Goal: Task Accomplishment & Management: Manage account settings

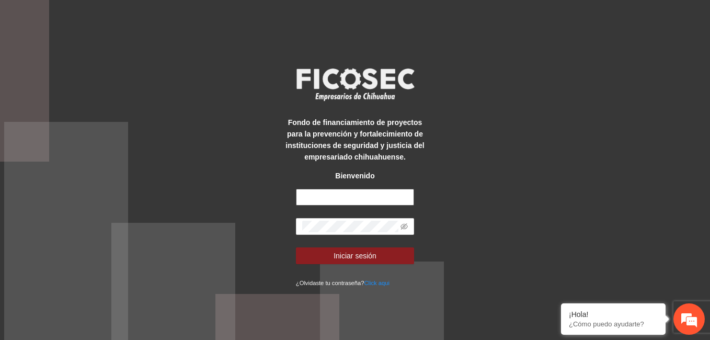
click at [331, 199] on input "text" at bounding box center [355, 197] width 118 height 17
paste input "**********"
type input "**********"
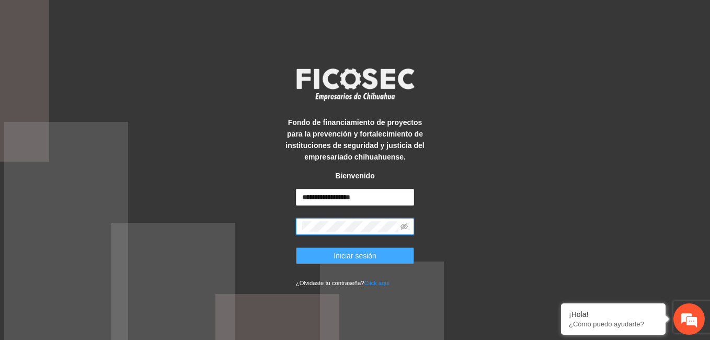
click at [322, 254] on button "Iniciar sesión" at bounding box center [355, 255] width 118 height 17
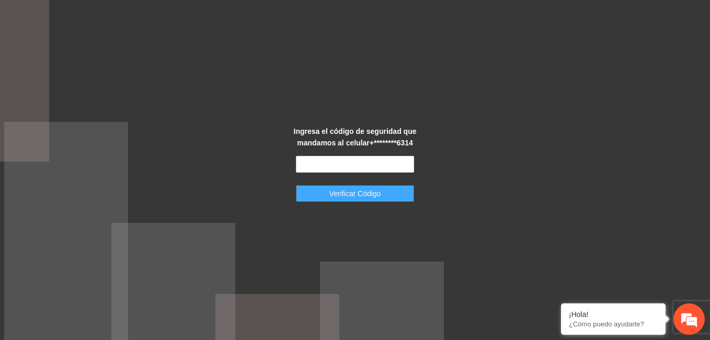
click at [349, 190] on span "Verificar Código" at bounding box center [355, 194] width 52 height 12
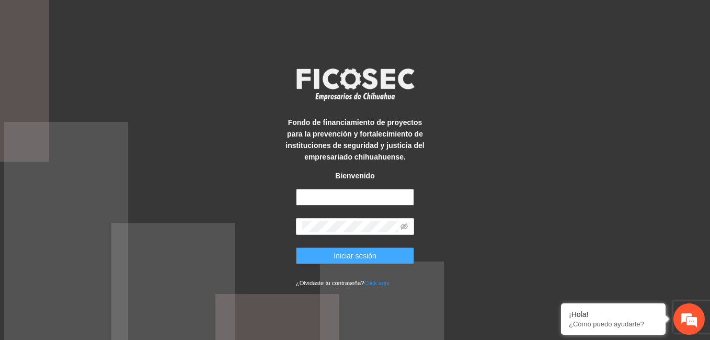
type input "**********"
click at [371, 251] on span "Iniciar sesión" at bounding box center [355, 256] width 43 height 12
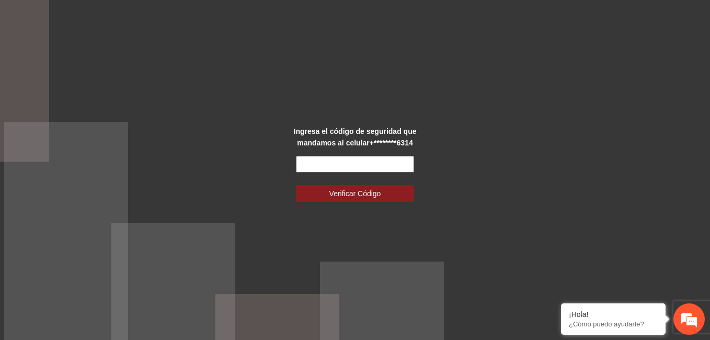
click at [334, 163] on input "text" at bounding box center [355, 164] width 118 height 17
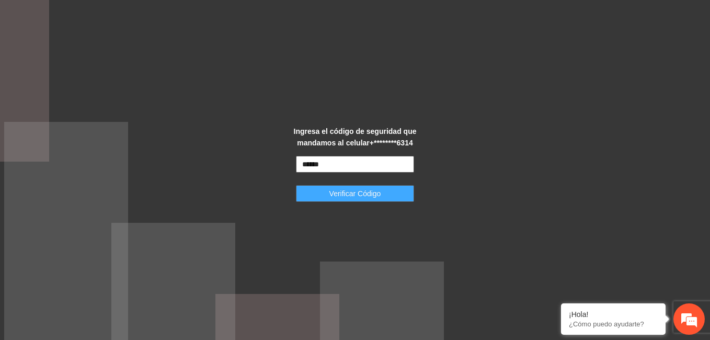
type input "******"
click at [324, 195] on button "Verificar Código" at bounding box center [355, 193] width 118 height 17
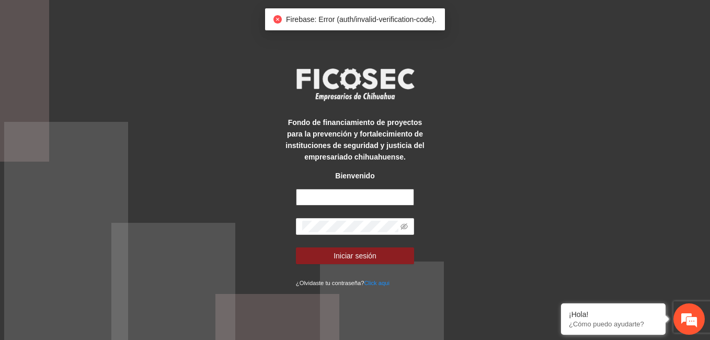
type input "**********"
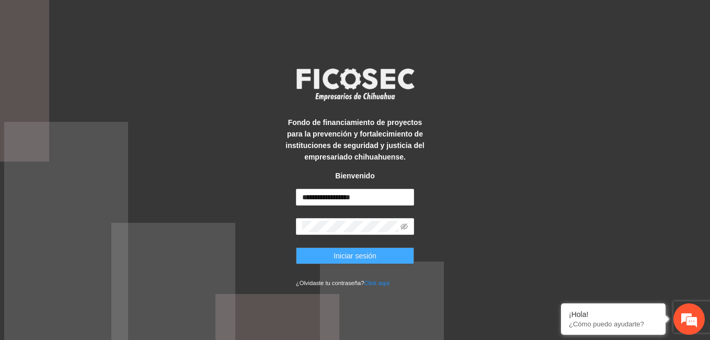
click at [324, 254] on button "Iniciar sesión" at bounding box center [355, 255] width 118 height 17
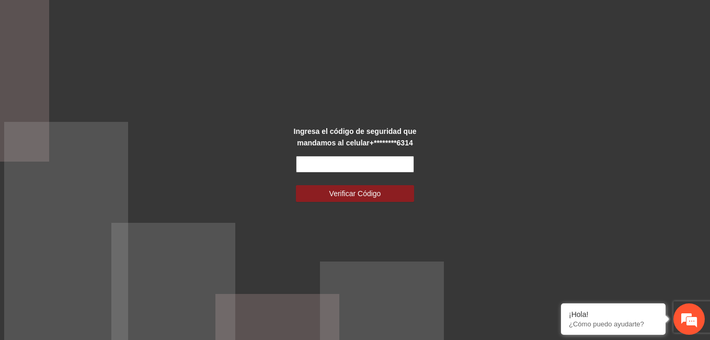
click at [314, 167] on input "text" at bounding box center [355, 164] width 118 height 17
type input "*"
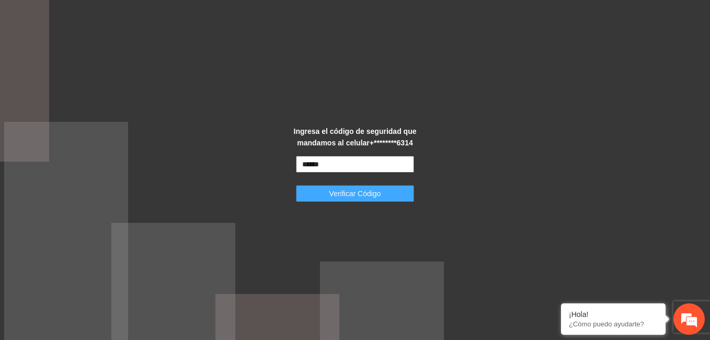
type input "******"
click at [320, 187] on button "Verificar Código" at bounding box center [355, 193] width 118 height 17
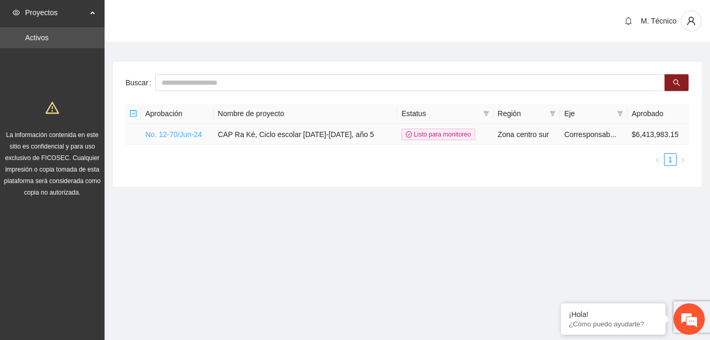
click at [169, 137] on link "No. 12-70/Jun-24" at bounding box center [173, 134] width 56 height 8
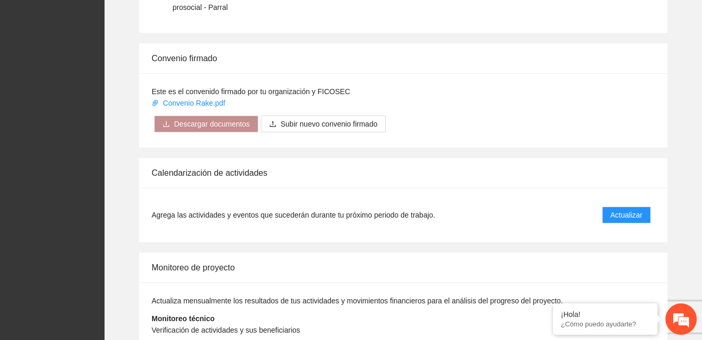
scroll to position [939, 0]
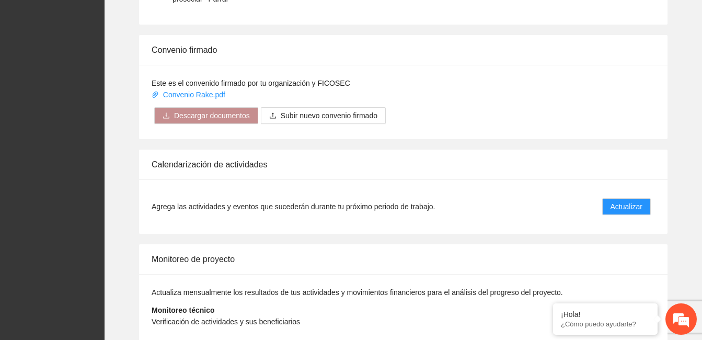
click at [613, 299] on span "Actualizar" at bounding box center [627, 305] width 32 height 12
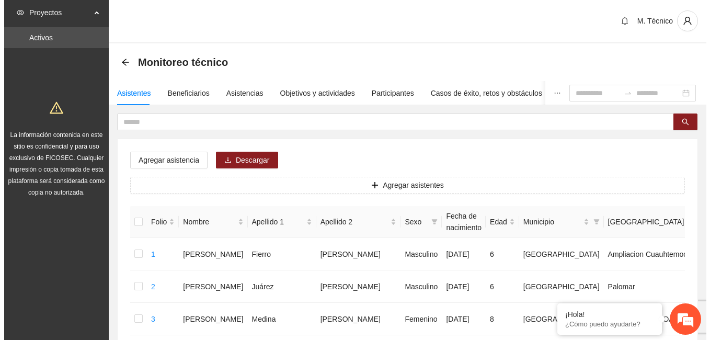
scroll to position [107, 0]
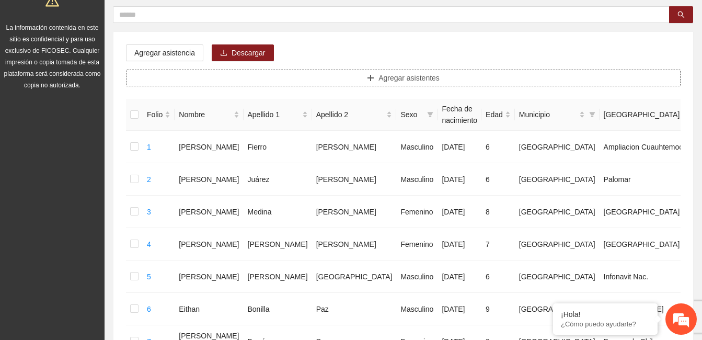
click at [425, 78] on span "Agregar asistentes" at bounding box center [409, 78] width 61 height 12
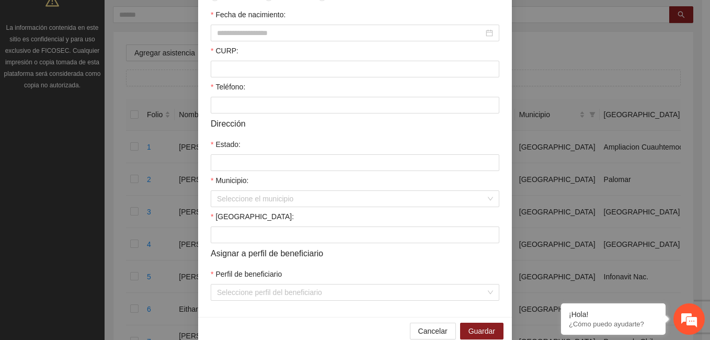
scroll to position [268, 0]
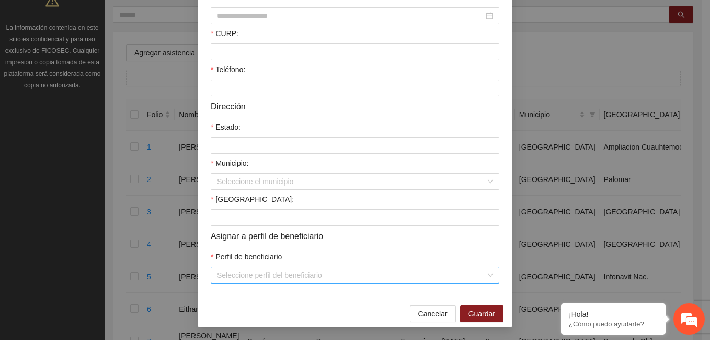
click at [486, 276] on div "Seleccione perfil del beneficiario" at bounding box center [355, 275] width 289 height 17
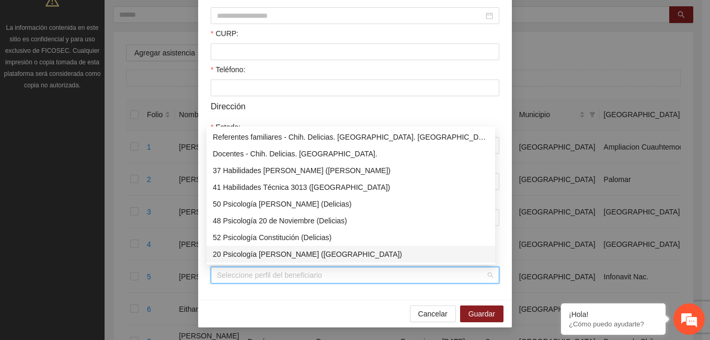
click at [388, 297] on div "Información personal Nombre: Apellido 1: Apellido 2: Sexo: Masculino Femenino P…" at bounding box center [355, 56] width 314 height 486
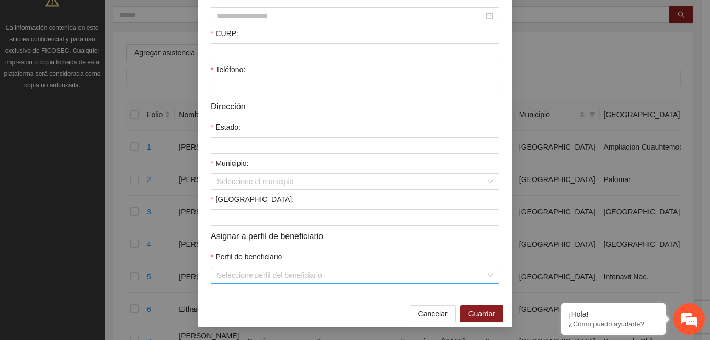
click at [487, 276] on div "Seleccione perfil del beneficiario" at bounding box center [355, 275] width 289 height 17
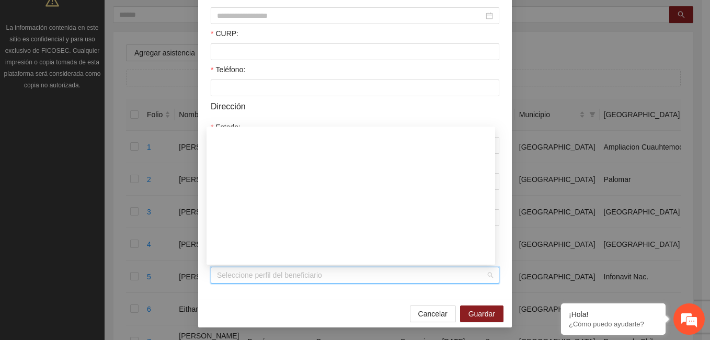
scroll to position [117, 0]
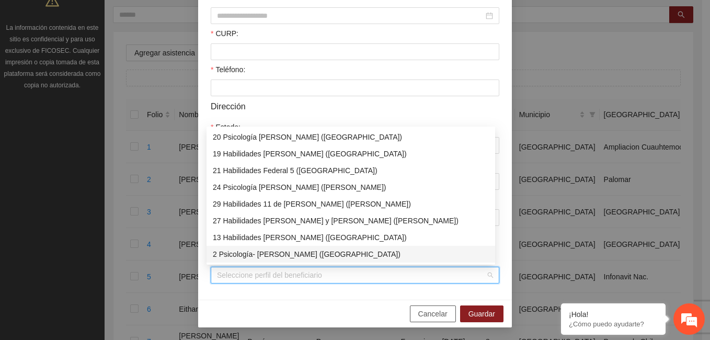
click at [422, 314] on span "Cancelar" at bounding box center [432, 314] width 29 height 12
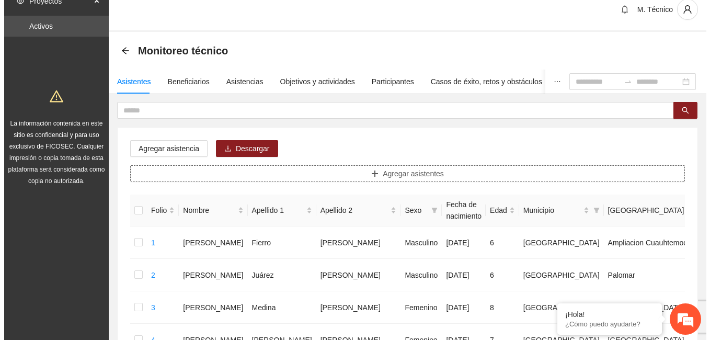
scroll to position [18, 0]
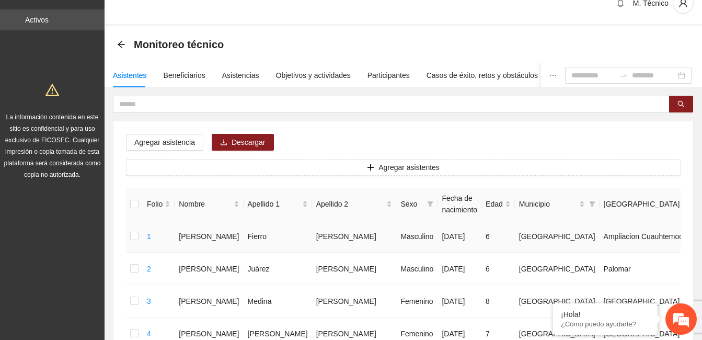
click at [197, 239] on td "Silverio Andres" at bounding box center [209, 236] width 69 height 32
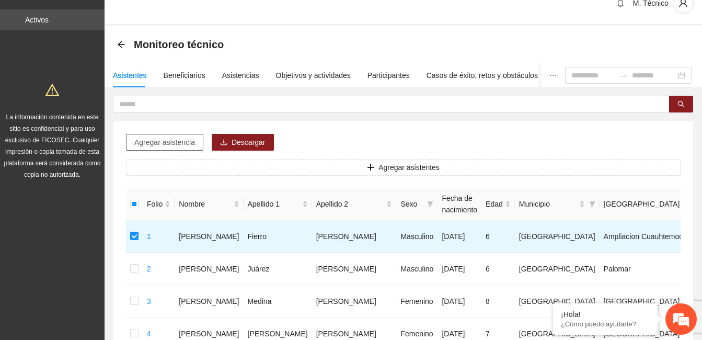
click at [187, 139] on span "Agregar asistencia" at bounding box center [164, 142] width 61 height 12
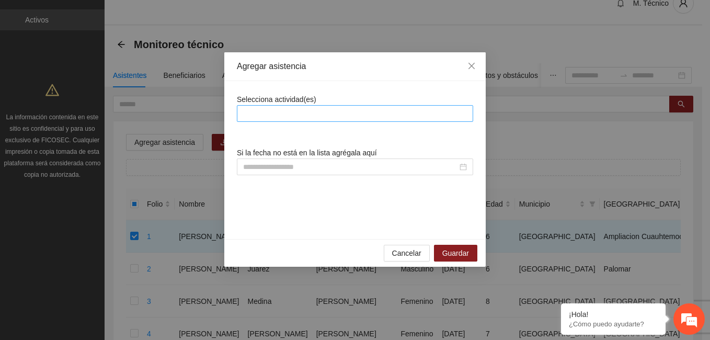
click at [272, 113] on div at bounding box center [355, 113] width 231 height 13
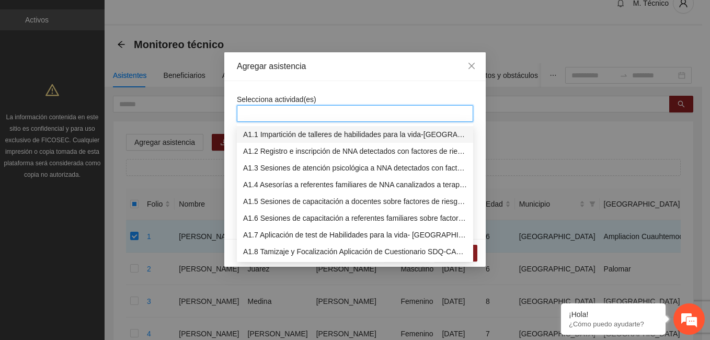
type input "*"
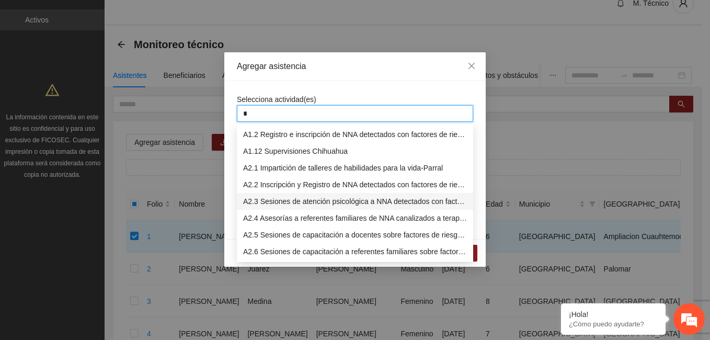
drag, startPoint x: 269, startPoint y: 203, endPoint x: 511, endPoint y: 238, distance: 244.7
click at [269, 203] on div "A2.3 Sesiones de atención psicológica a NNA detectados con factores de riesgo -…" at bounding box center [355, 202] width 224 height 12
click at [389, 140] on div "A1.2 Registro e inscripción de NNA detectados con factores de riesgo -Chihuahua" at bounding box center [355, 135] width 224 height 12
click at [406, 86] on div "Selecciona actividad(es) 2 Si la fecha no está en la lista agrégala aquí" at bounding box center [354, 160] width 261 height 158
click at [403, 31] on div "Agregar asistencia Selecciona actividad(es) 2 Si la fecha no está en la lista a…" at bounding box center [355, 170] width 710 height 340
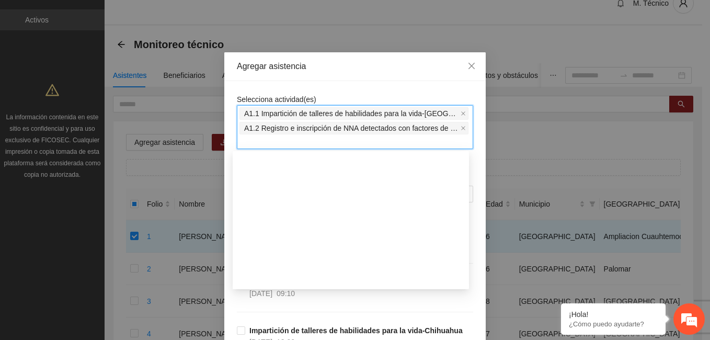
scroll to position [996, 0]
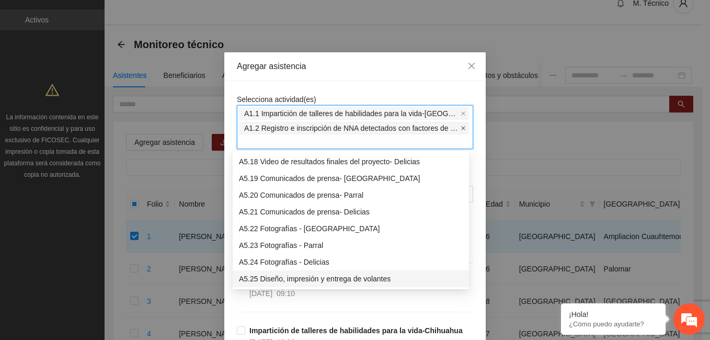
click at [461, 128] on icon "close" at bounding box center [463, 128] width 5 height 5
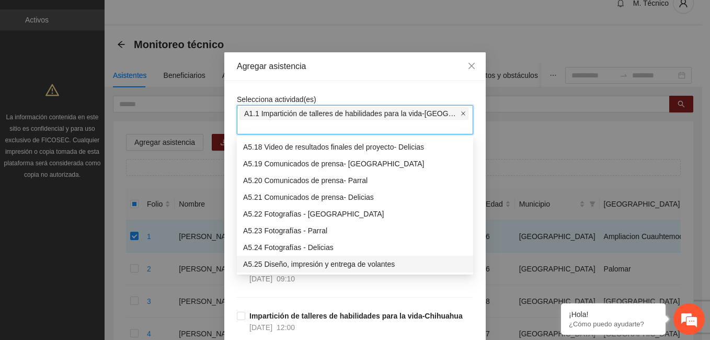
click at [461, 111] on icon "close" at bounding box center [463, 113] width 5 height 5
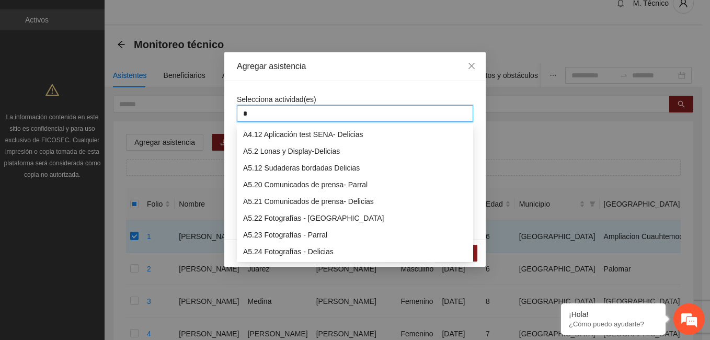
scroll to position [280, 0]
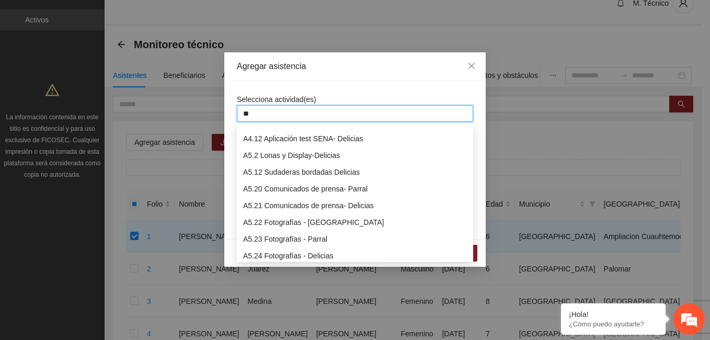
type input "***"
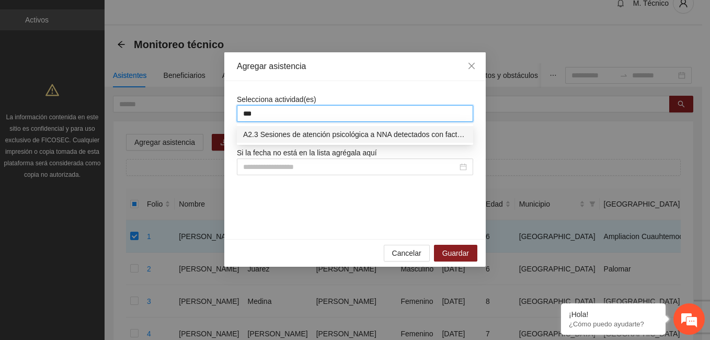
scroll to position [0, 0]
drag, startPoint x: 409, startPoint y: 134, endPoint x: 398, endPoint y: 86, distance: 49.3
click at [409, 134] on div "A2.3 Sesiones de atención psicológica a NNA detectados con factores de riesgo -…" at bounding box center [355, 135] width 224 height 12
click at [551, 132] on div "Agregar asistencia Selecciona actividad(es) *** 2.3 Si la fecha no está en la l…" at bounding box center [355, 170] width 710 height 340
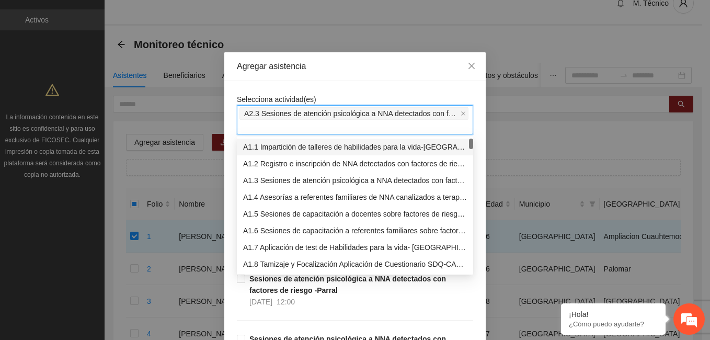
drag, startPoint x: 398, startPoint y: 86, endPoint x: 227, endPoint y: 176, distance: 193.2
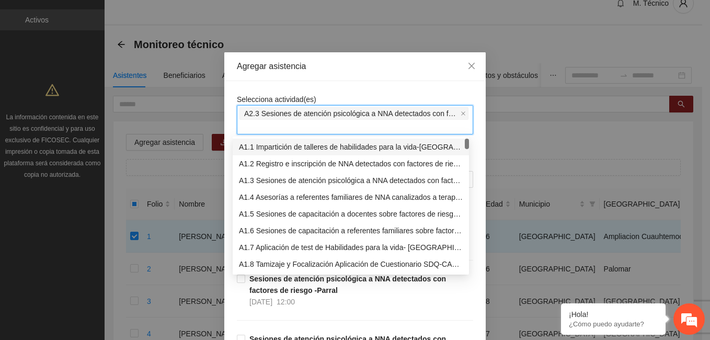
click at [237, 308] on div "Sesiones de atención psicológica a NNA detectados con factores de riesgo -Parra…" at bounding box center [355, 303] width 236 height 60
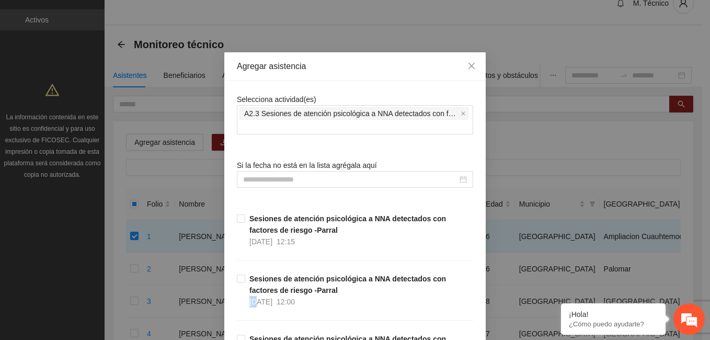
click at [464, 95] on div "Selecciona actividad(es) A2.3 Sesiones de atención psicológica a NNA detectados…" at bounding box center [355, 114] width 236 height 41
click at [461, 179] on div at bounding box center [355, 180] width 224 height 12
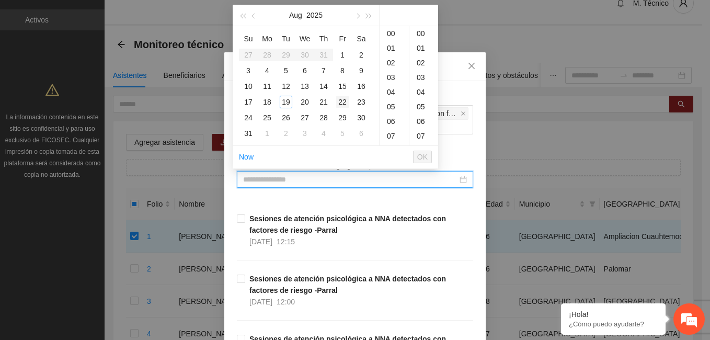
click at [341, 103] on div "22" at bounding box center [342, 102] width 13 height 13
click at [389, 75] on div "12" at bounding box center [394, 77] width 29 height 15
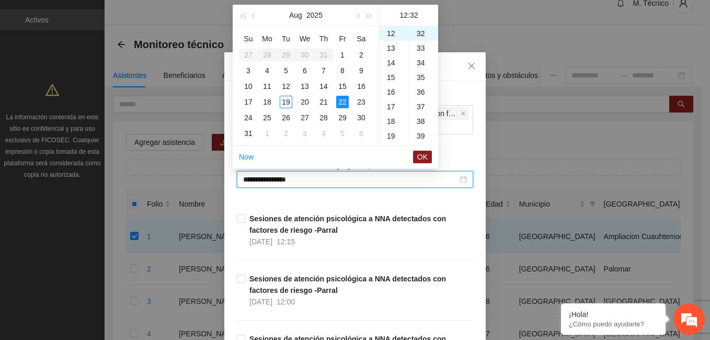
scroll to position [0, 0]
click at [420, 32] on div "00" at bounding box center [423, 33] width 29 height 15
type input "**********"
click at [423, 157] on span "OK" at bounding box center [422, 157] width 10 height 12
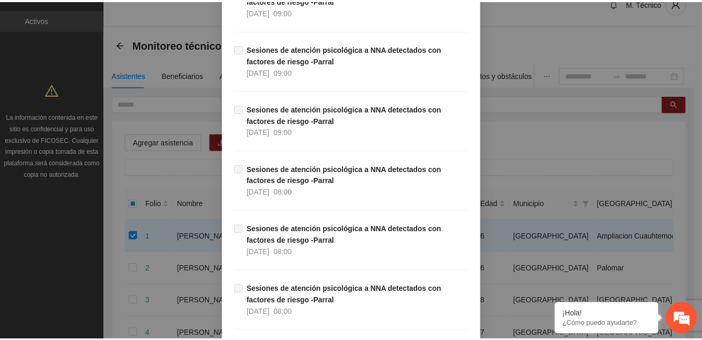
scroll to position [442586, 0]
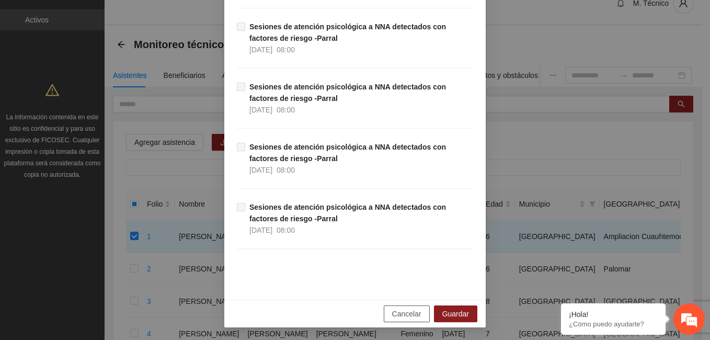
click at [398, 310] on span "Cancelar" at bounding box center [406, 314] width 29 height 12
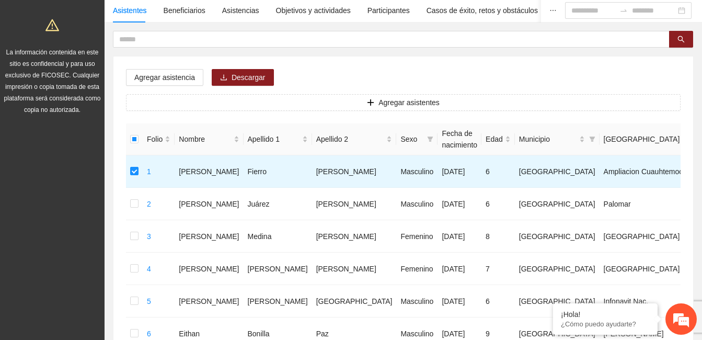
scroll to position [75, 0]
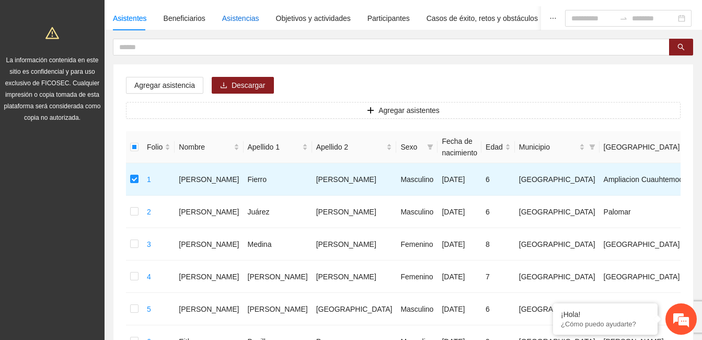
click at [238, 21] on div "Asistencias" at bounding box center [240, 19] width 37 height 12
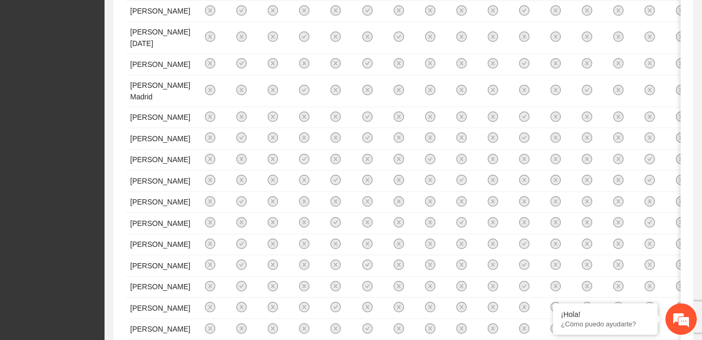
scroll to position [0, 0]
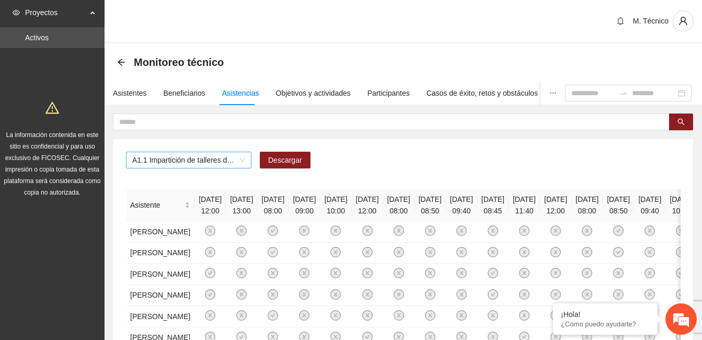
click at [243, 161] on span "A1.1 Impartición de talleres de habilidades para la vida-Chihuahua" at bounding box center [188, 160] width 113 height 16
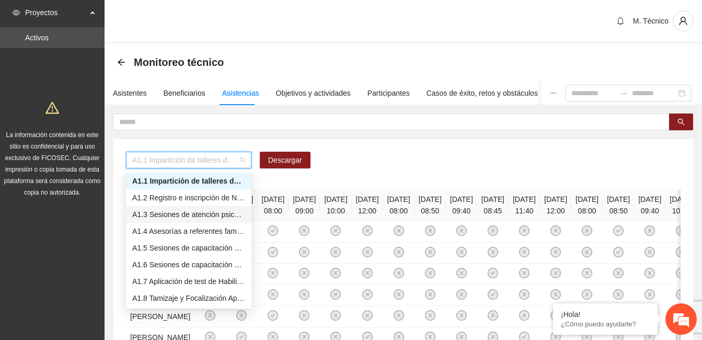
click at [214, 215] on div "A1.3 Sesiones de atención psicológica a NNA detectados con factores de riesgo -…" at bounding box center [188, 215] width 113 height 12
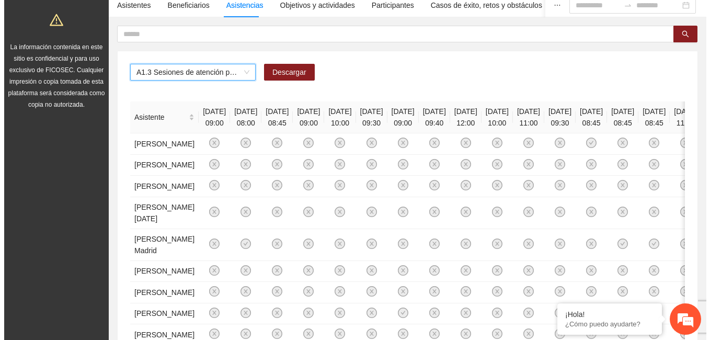
scroll to position [86, 0]
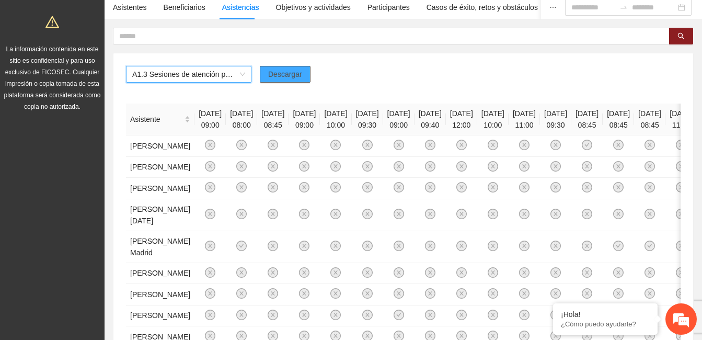
click at [288, 76] on span "Descargar" at bounding box center [285, 75] width 34 height 12
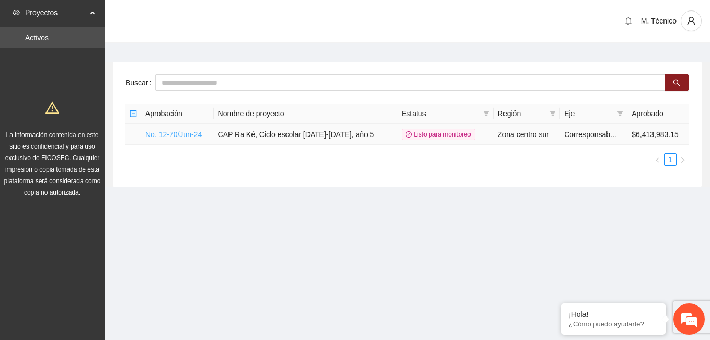
click at [156, 133] on link "No. 12-70/Jun-24" at bounding box center [173, 134] width 56 height 8
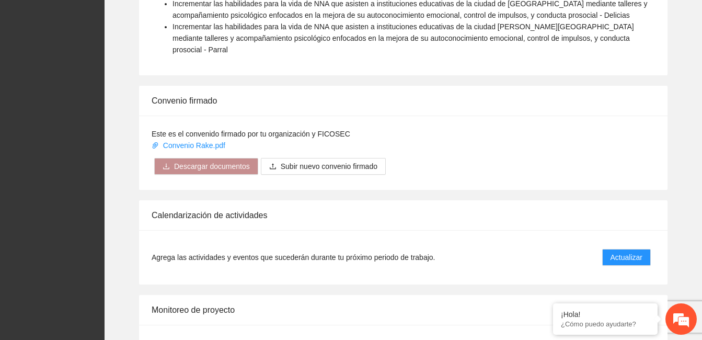
scroll to position [939, 0]
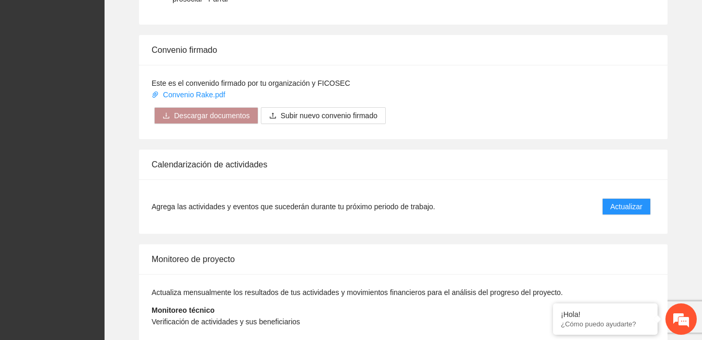
click at [627, 310] on span "Actualizar" at bounding box center [627, 316] width 32 height 12
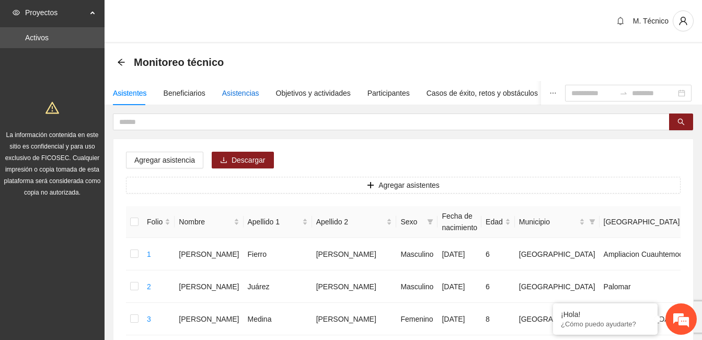
click at [241, 92] on div "Asistencias" at bounding box center [240, 93] width 37 height 12
click at [234, 94] on div "Asistencias" at bounding box center [240, 93] width 37 height 12
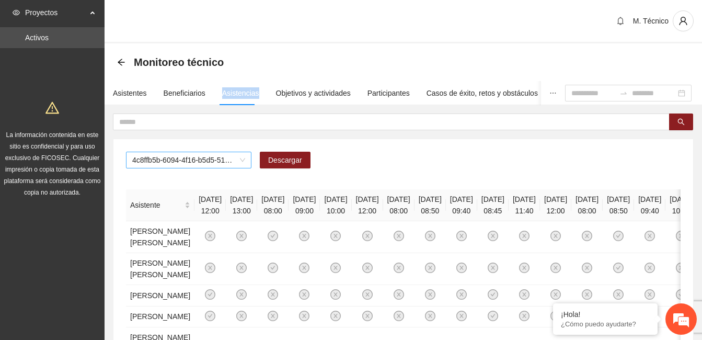
click at [244, 160] on span "4c8ffb5b-6094-4f16-b5d5-5176dc84fcd3" at bounding box center [188, 160] width 113 height 16
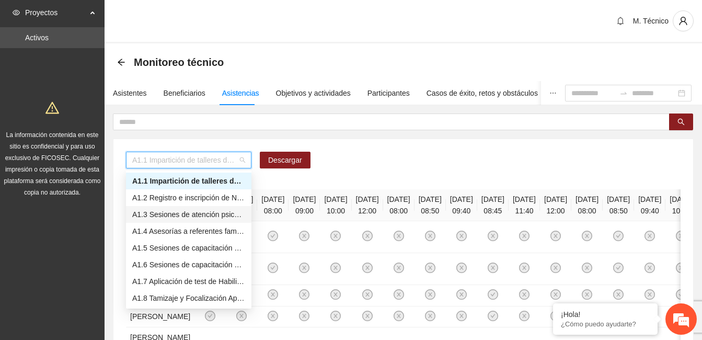
click at [200, 212] on div "A1.3 Sesiones de atención psicológica a NNA detectados con factores de riesgo -…" at bounding box center [188, 215] width 113 height 12
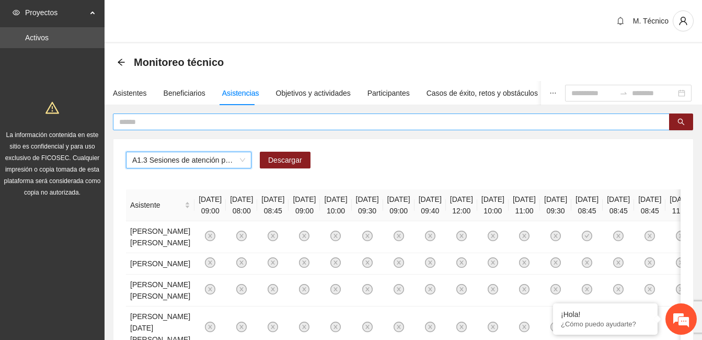
click at [179, 120] on input "text" at bounding box center [387, 122] width 536 height 12
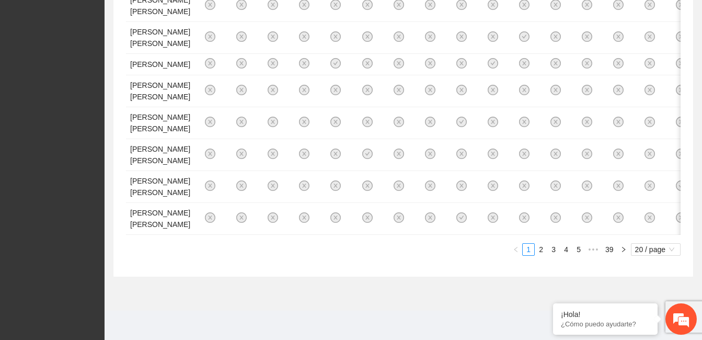
scroll to position [1023, 0]
click at [621, 249] on icon "right" at bounding box center [624, 249] width 6 height 6
drag, startPoint x: 620, startPoint y: 249, endPoint x: 579, endPoint y: 250, distance: 40.8
click at [621, 249] on icon "right" at bounding box center [624, 249] width 6 height 6
click at [579, 250] on link "5" at bounding box center [579, 250] width 12 height 12
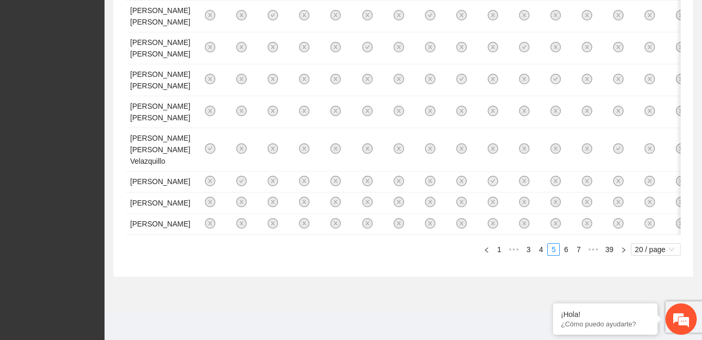
scroll to position [1000, 0]
click at [498, 249] on link "1" at bounding box center [500, 250] width 12 height 12
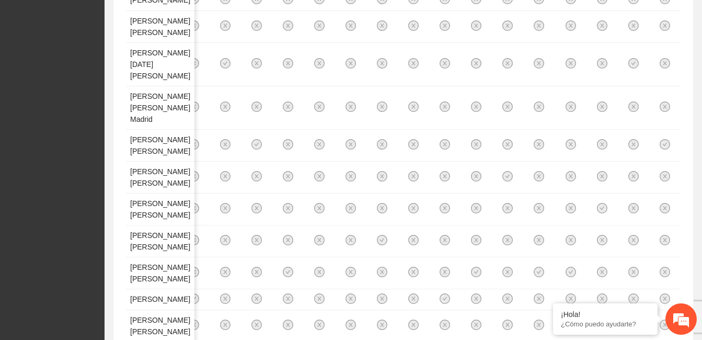
scroll to position [0, 0]
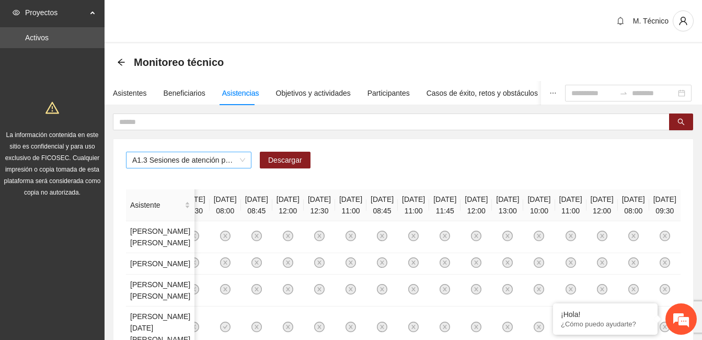
click at [244, 162] on span "A1.3 Sesiones de atención psicológica a NNA detectados con factores de riesgo -…" at bounding box center [188, 160] width 113 height 16
click at [243, 164] on span "A1.3 Sesiones de atención psicológica a NNA detectados con factores de riesgo -…" at bounding box center [188, 160] width 113 height 16
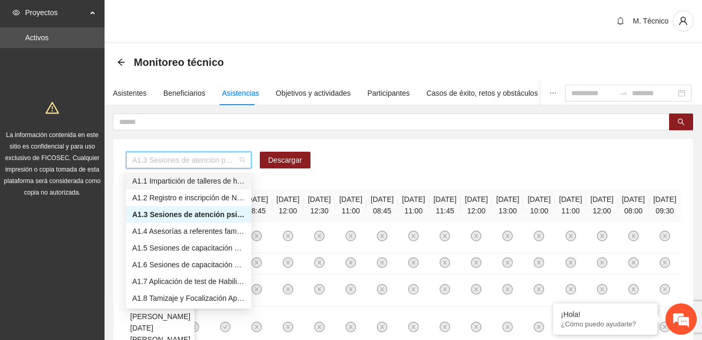
click at [224, 179] on div "A1.1 Impartición de talleres de habilidades para la vida-Chihuahua" at bounding box center [188, 181] width 113 height 12
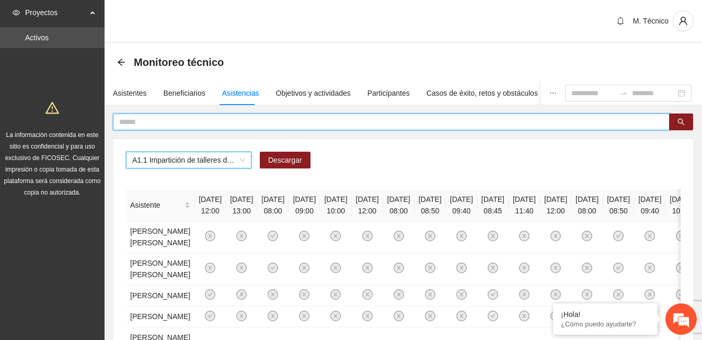
click at [178, 121] on input "text" at bounding box center [387, 122] width 536 height 12
type input "*"
type input "********"
click at [678, 119] on icon "search" at bounding box center [681, 121] width 7 height 7
